Goal: Information Seeking & Learning: Compare options

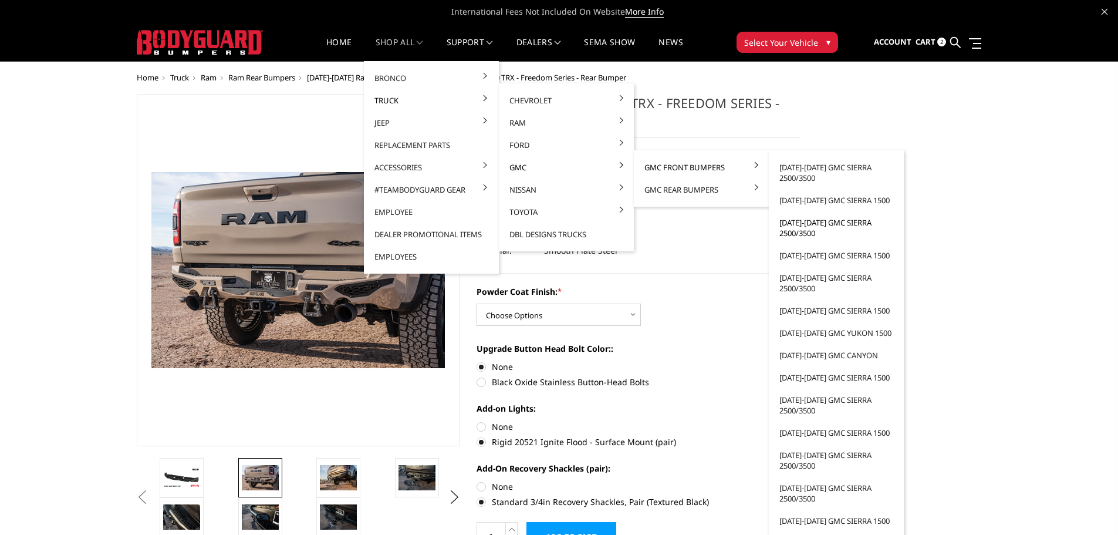
click at [799, 229] on link "[DATE]-[DATE] GMC Sierra 2500/3500" at bounding box center [837, 227] width 126 height 33
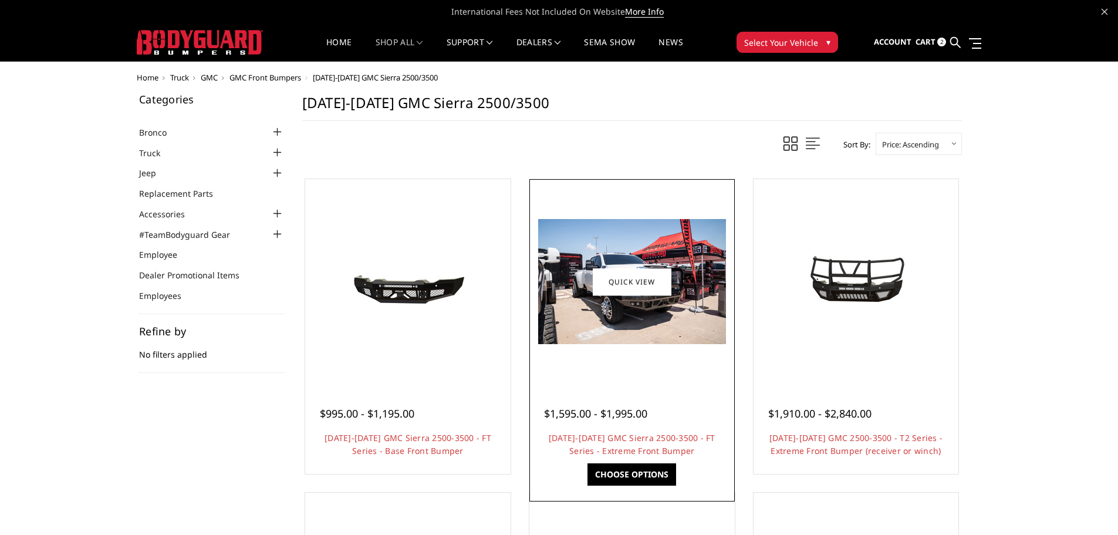
click at [637, 332] on img at bounding box center [632, 281] width 188 height 125
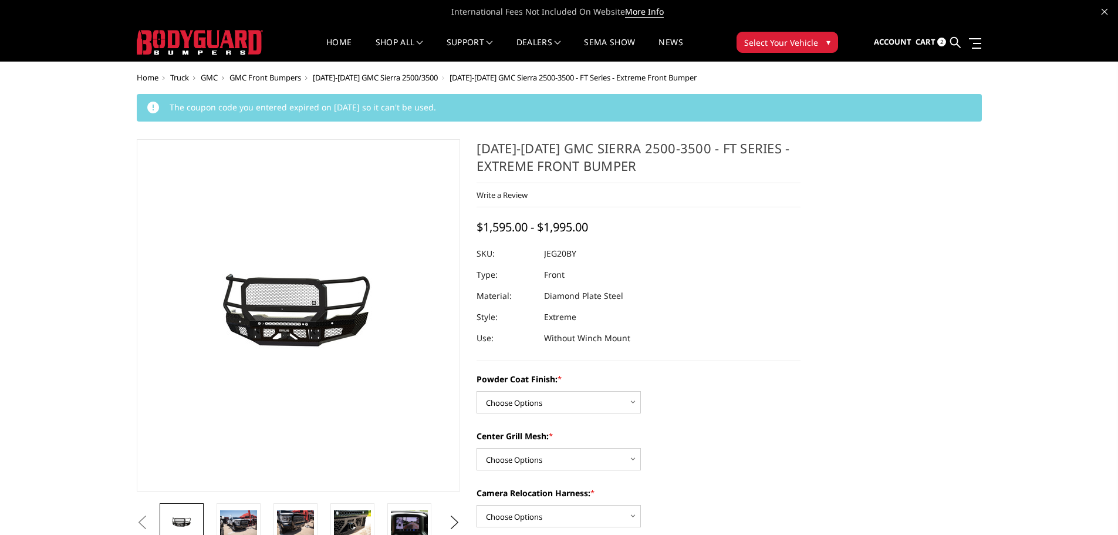
scroll to position [59, 0]
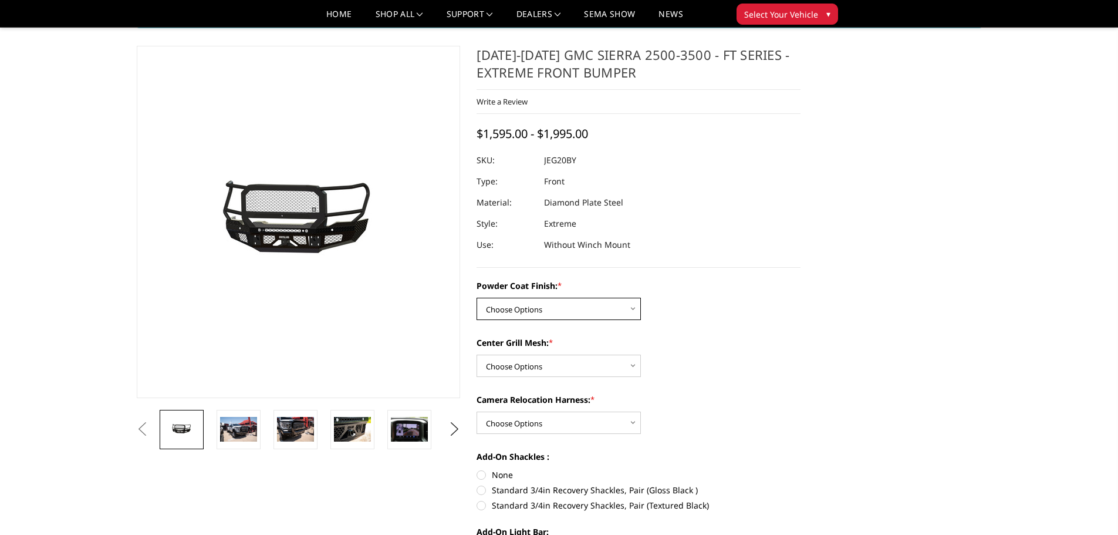
click at [605, 309] on select "Choose Options Bare Metal Gloss Black Powder Coat Textured Black Powder Coat" at bounding box center [559, 309] width 164 height 22
select select "3257"
click at [477, 298] on select "Choose Options Bare Metal Gloss Black Powder Coat Textured Black Powder Coat" at bounding box center [559, 309] width 164 height 22
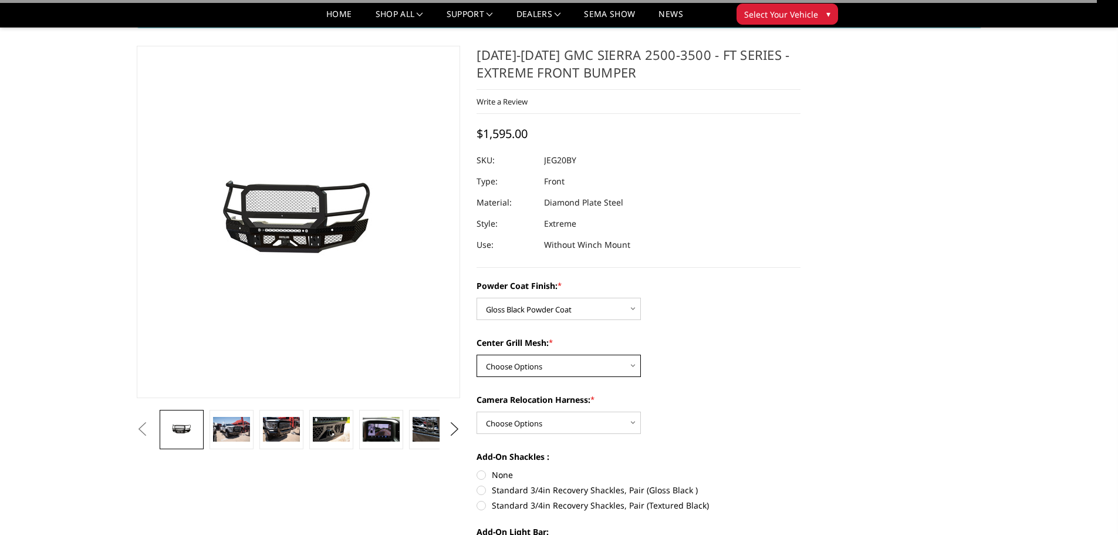
click at [581, 373] on select "Choose Options WITH Expanded Metal in Center Grill WITHOUT Expanded Metal in Ce…" at bounding box center [559, 366] width 164 height 22
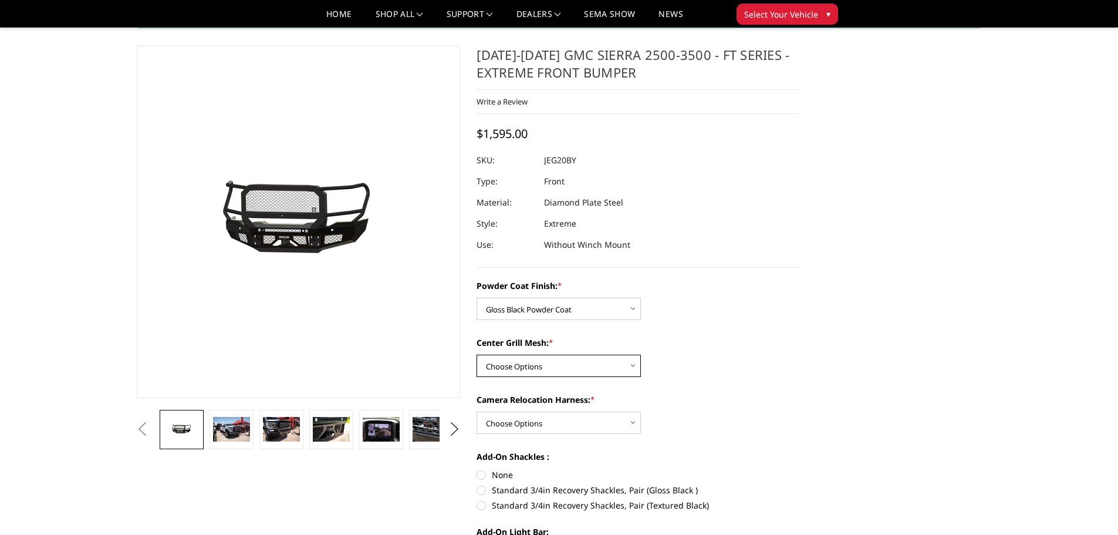
select select "3259"
click at [477, 355] on select "Choose Options WITH Expanded Metal in Center Grill WITHOUT Expanded Metal in Ce…" at bounding box center [559, 366] width 164 height 22
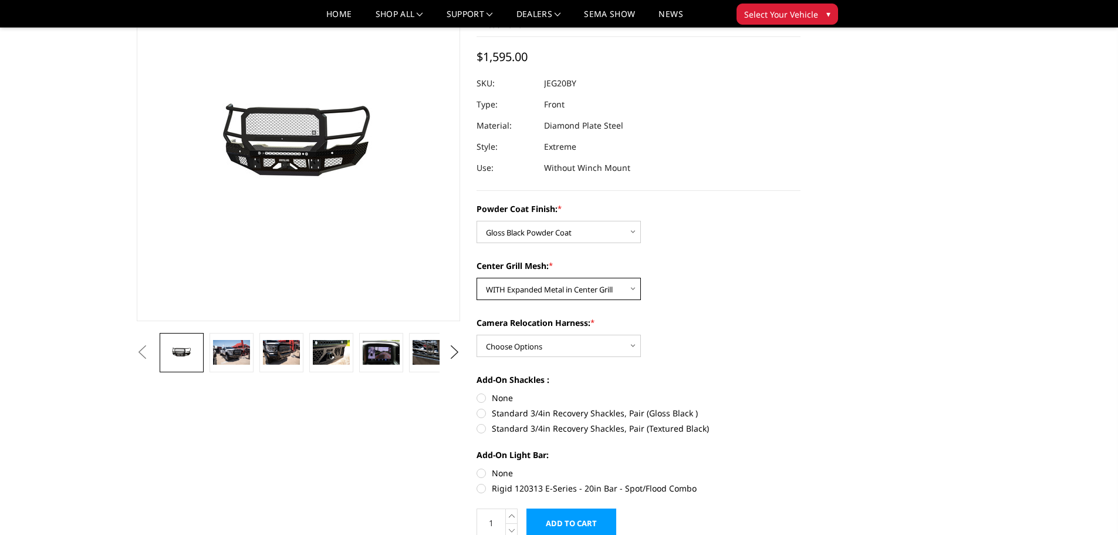
scroll to position [117, 0]
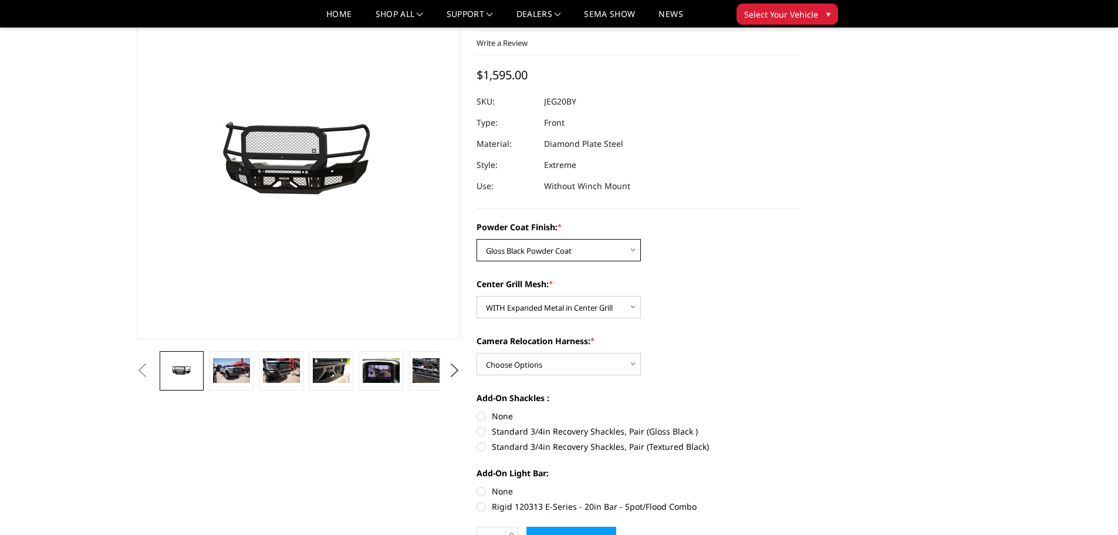
click at [606, 251] on select "Choose Options Bare Metal Gloss Black Powder Coat Textured Black Powder Coat" at bounding box center [559, 250] width 164 height 22
select select "3258"
click at [477, 239] on select "Choose Options Bare Metal Gloss Black Powder Coat Textured Black Powder Coat" at bounding box center [559, 250] width 164 height 22
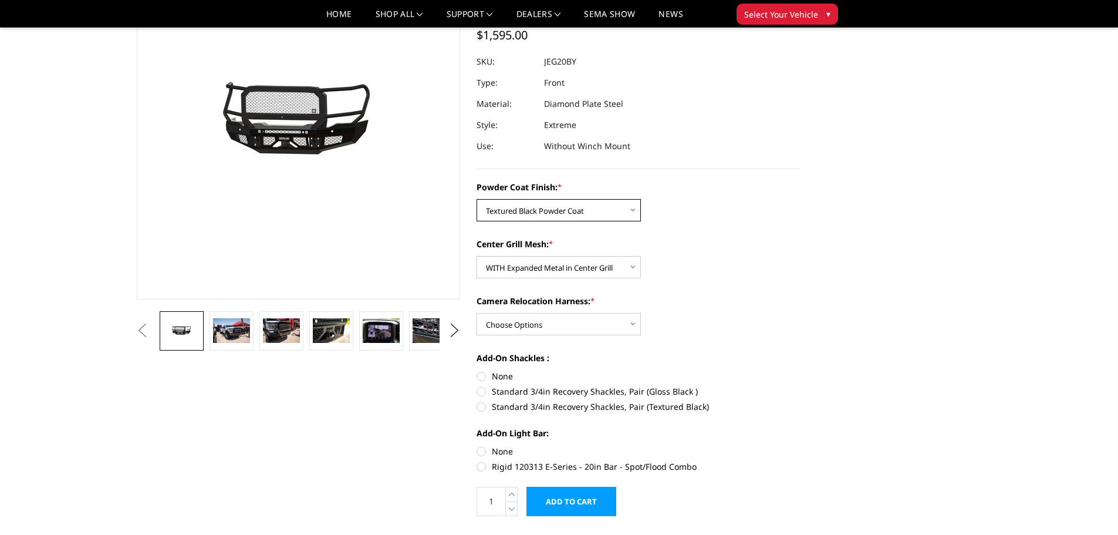
scroll to position [0, 0]
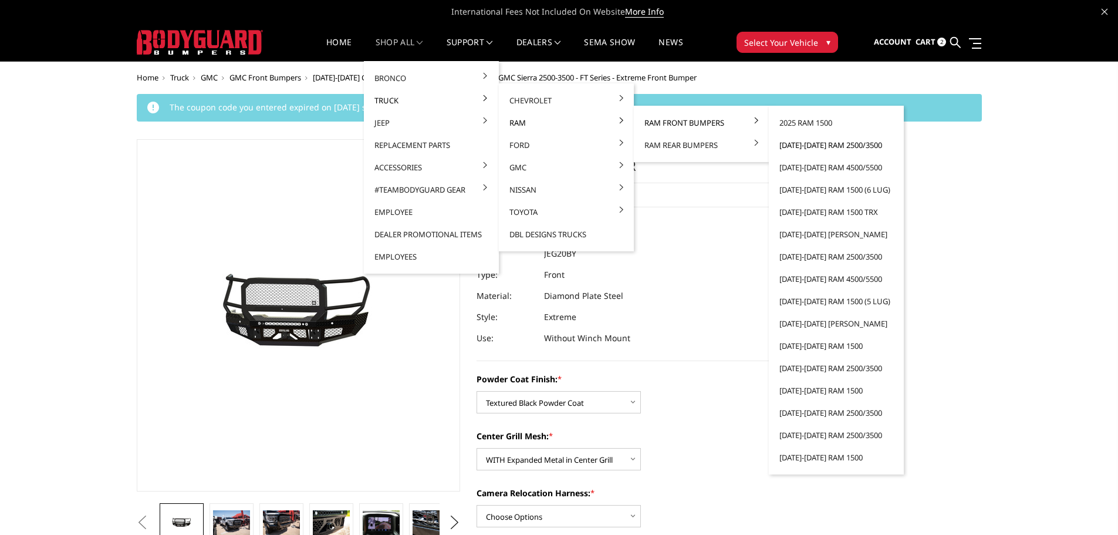
click at [811, 146] on link "[DATE]-[DATE] Ram 2500/3500" at bounding box center [837, 145] width 126 height 22
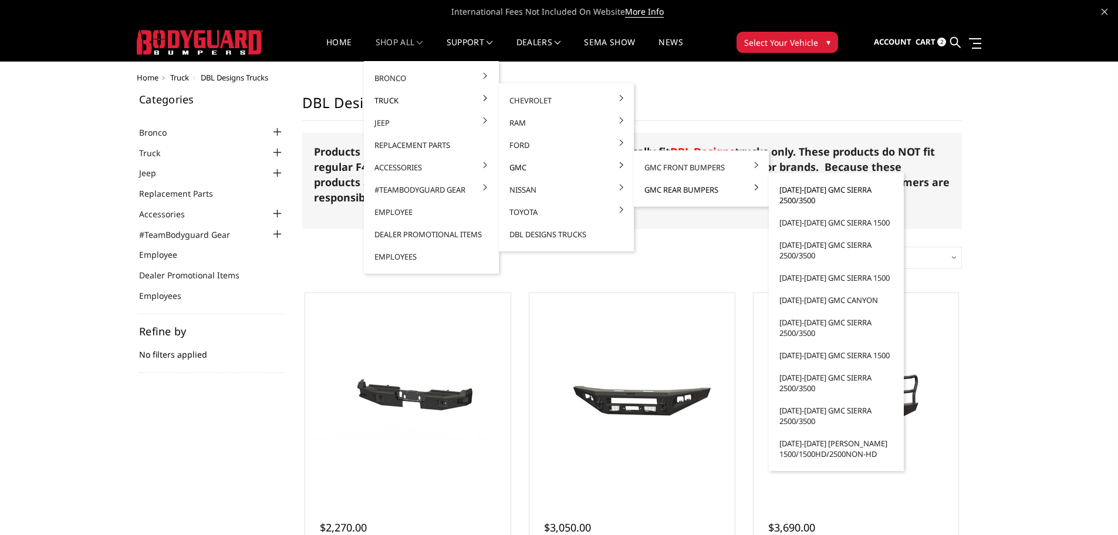
click at [798, 200] on link "[DATE]-[DATE] GMC Sierra 2500/3500" at bounding box center [837, 194] width 126 height 33
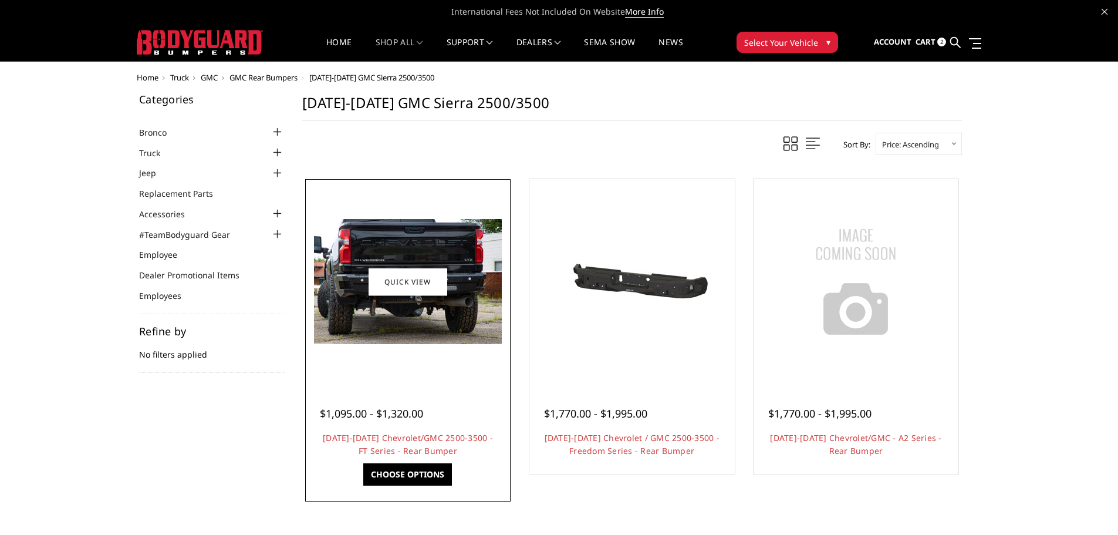
click at [404, 328] on img at bounding box center [408, 281] width 188 height 125
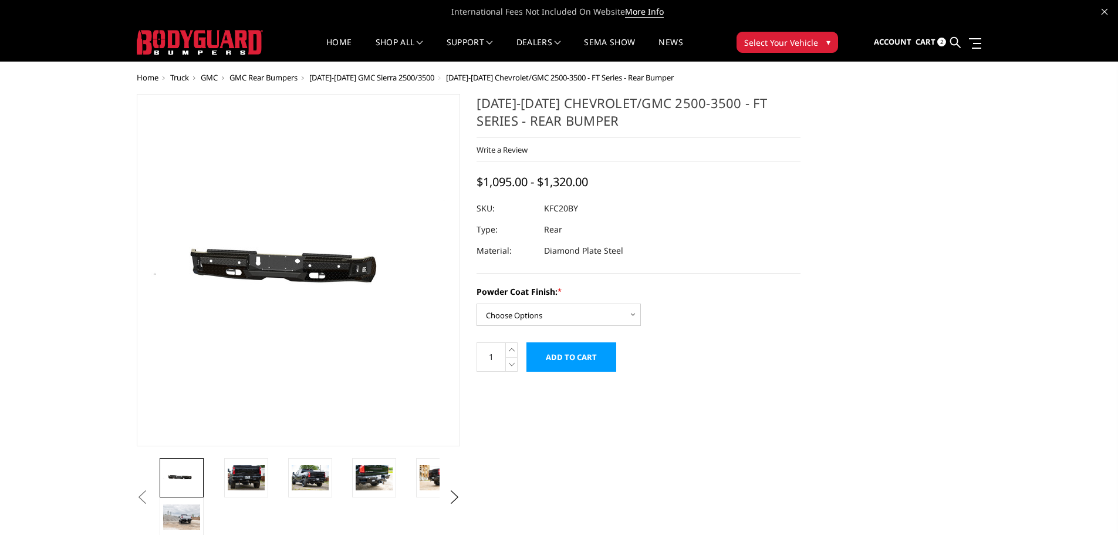
click at [274, 275] on img at bounding box center [331, 270] width 751 height 357
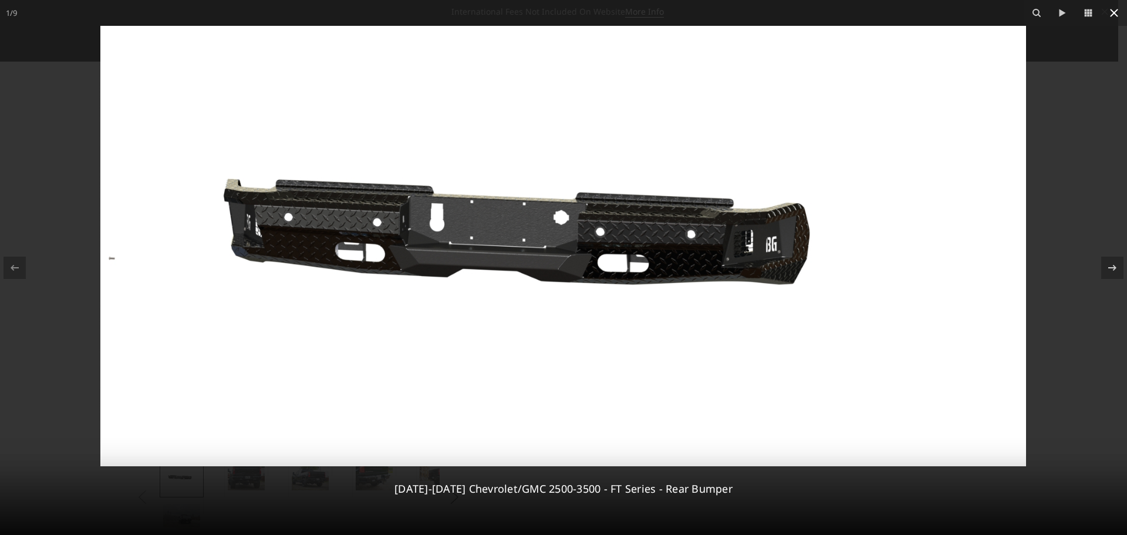
click at [1113, 14] on icon at bounding box center [1114, 13] width 8 height 8
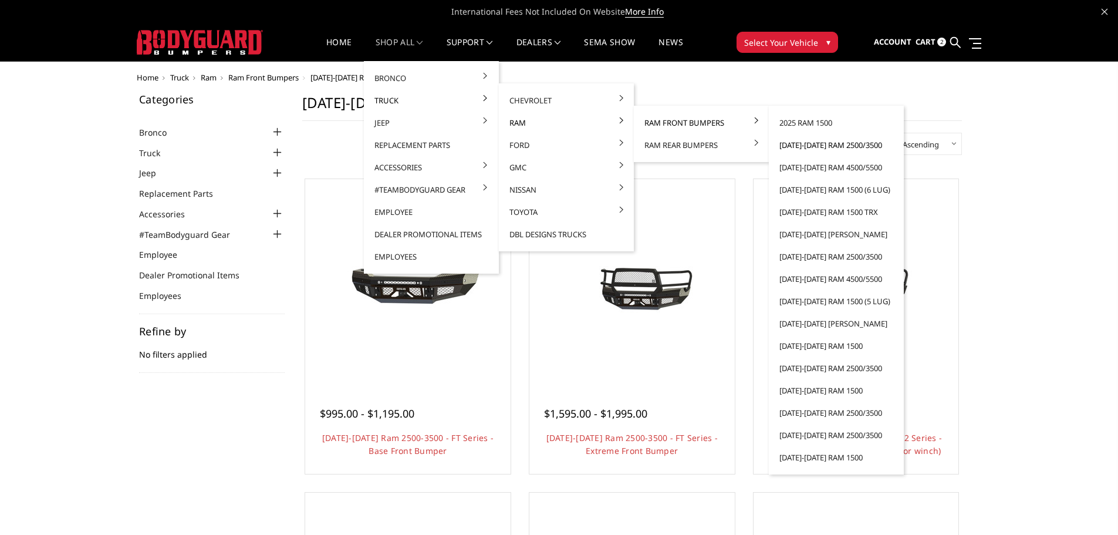
click at [819, 144] on link "[DATE]-[DATE] Ram 2500/3500" at bounding box center [837, 145] width 126 height 22
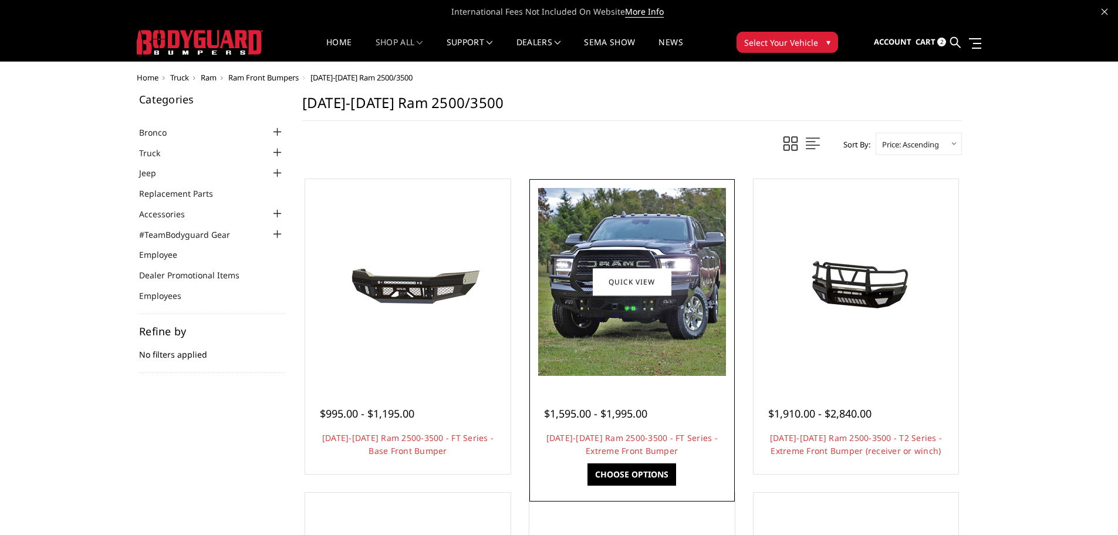
click at [625, 331] on img at bounding box center [632, 282] width 188 height 188
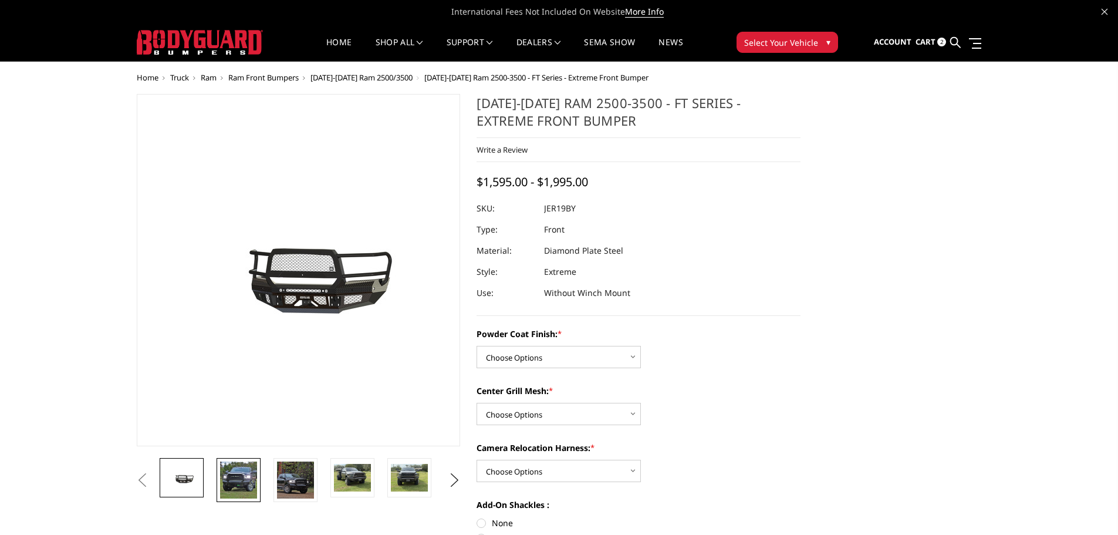
click at [244, 485] on img at bounding box center [238, 479] width 37 height 37
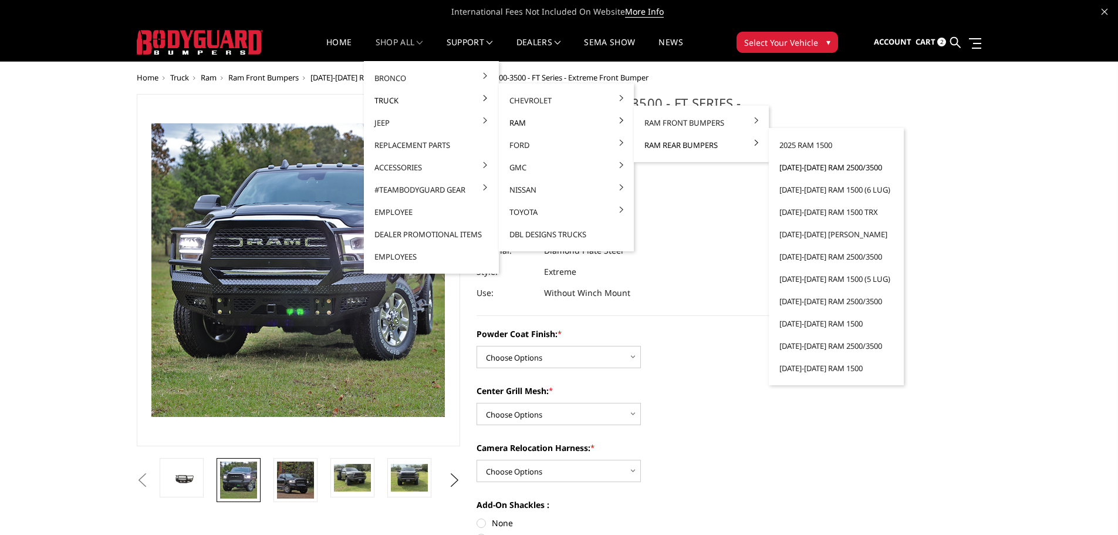
click at [816, 168] on link "[DATE]-[DATE] Ram 2500/3500" at bounding box center [837, 167] width 126 height 22
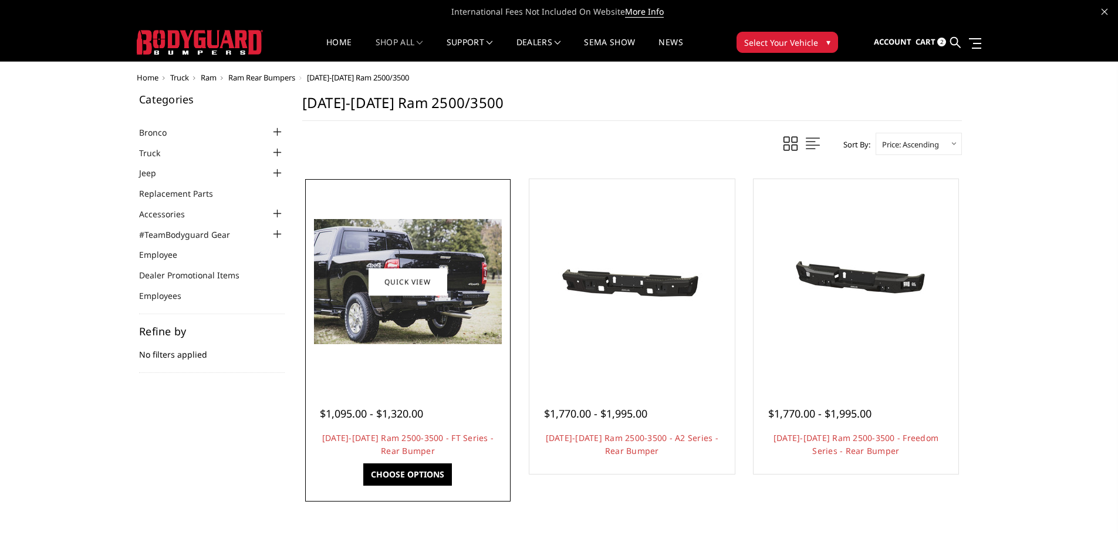
click at [413, 358] on div at bounding box center [408, 282] width 200 height 200
